Goal: Task Accomplishment & Management: Manage account settings

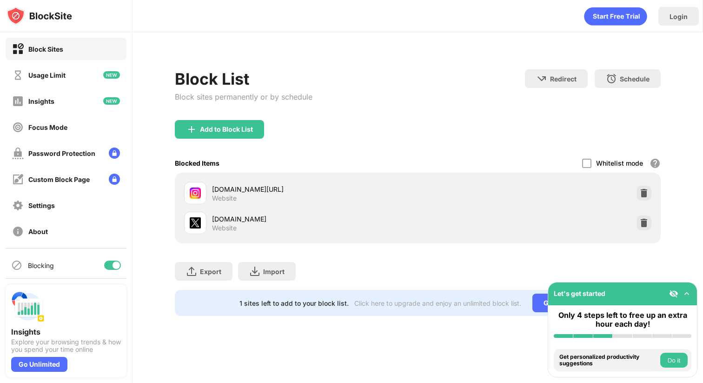
click at [646, 224] on img at bounding box center [643, 222] width 9 height 9
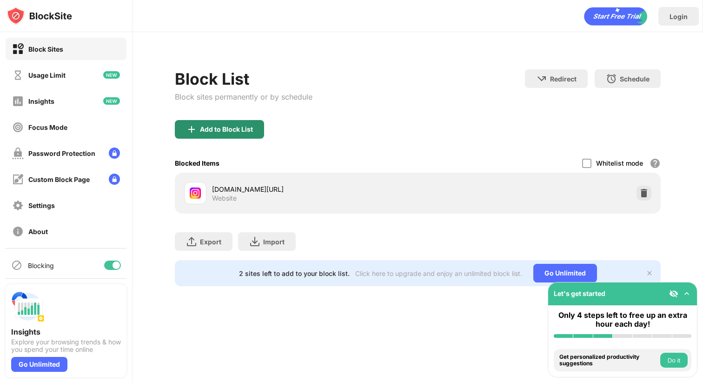
click at [220, 131] on div "Add to Block List" at bounding box center [226, 129] width 53 height 7
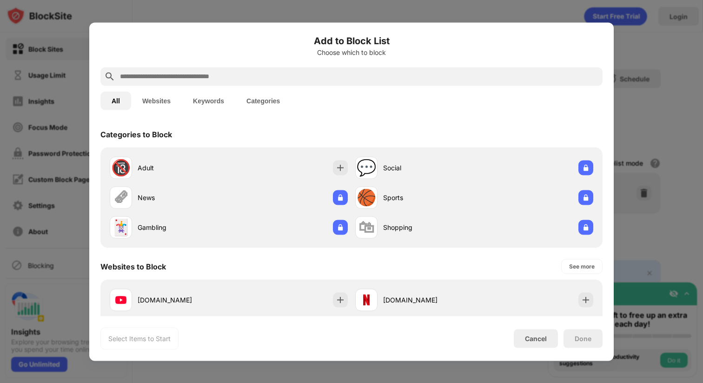
click at [212, 80] on input "text" at bounding box center [359, 76] width 480 height 11
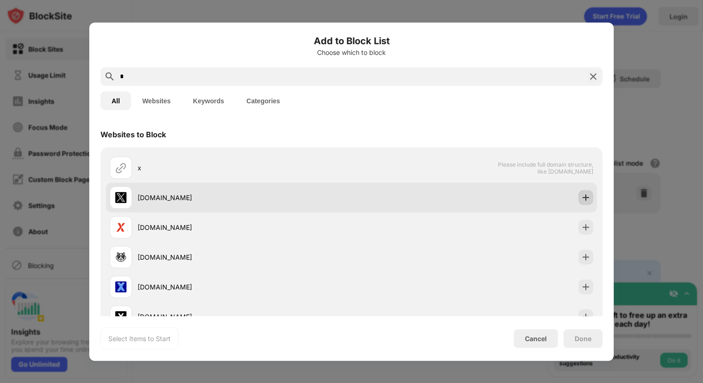
type input "*"
click at [582, 199] on img at bounding box center [585, 197] width 9 height 9
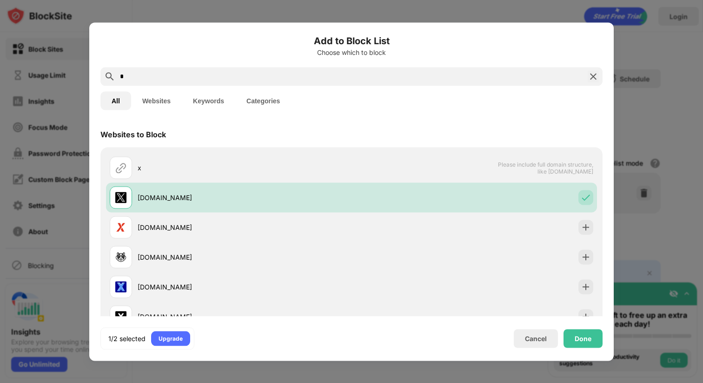
click at [579, 335] on div "Done" at bounding box center [583, 337] width 17 height 7
